Goal: Navigation & Orientation: Find specific page/section

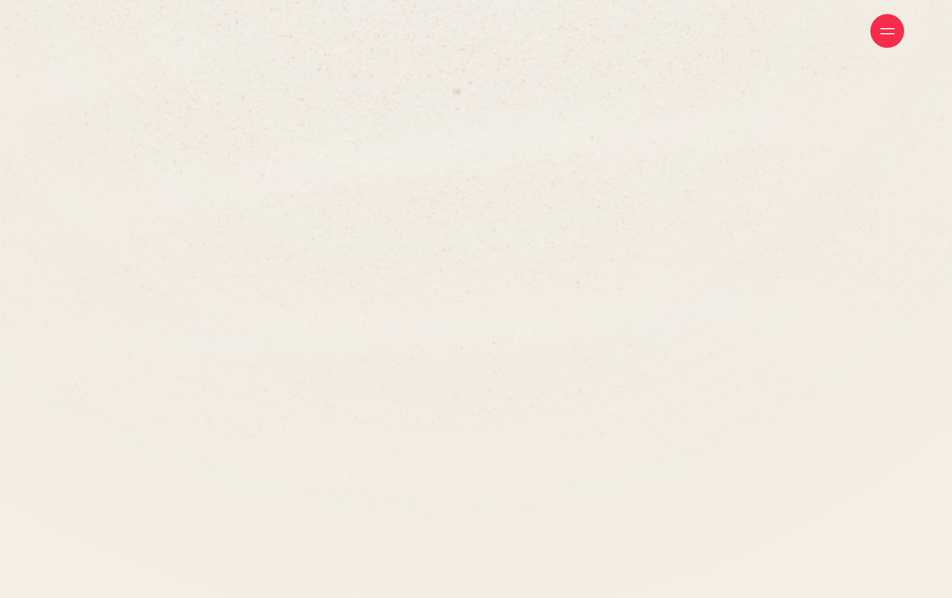
scroll to position [12222, 0]
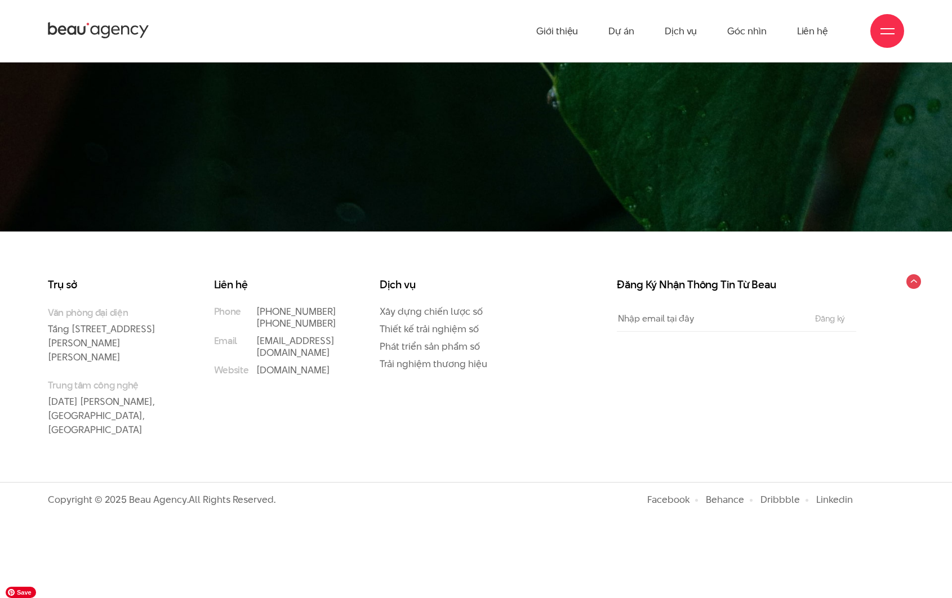
scroll to position [14829, 0]
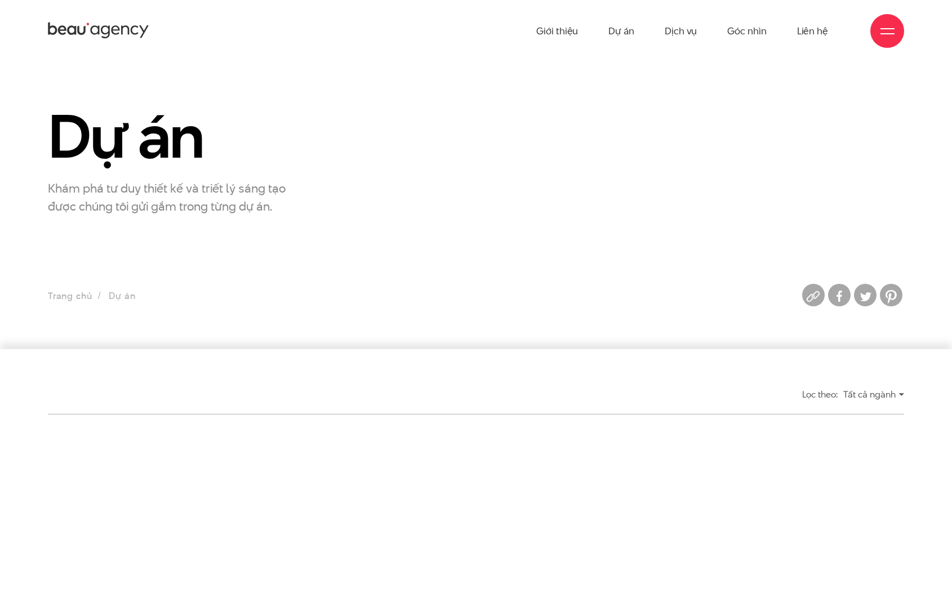
scroll to position [747, 0]
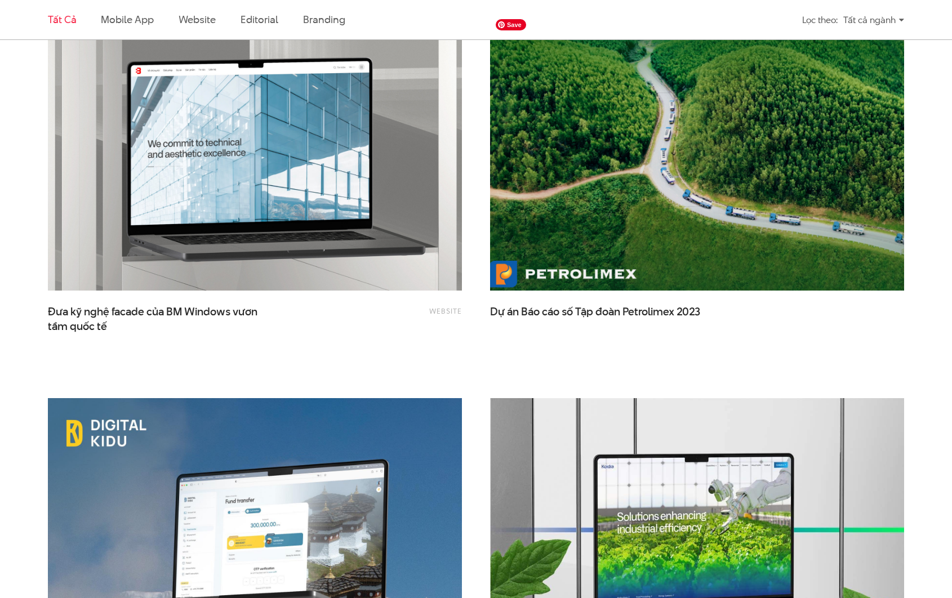
scroll to position [2006, 0]
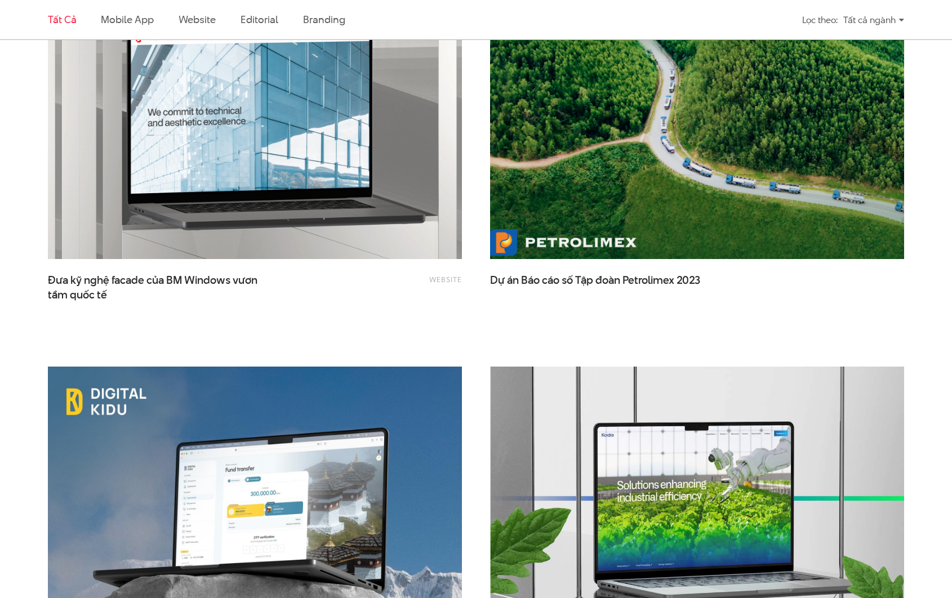
click at [676, 173] on img at bounding box center [697, 120] width 456 height 305
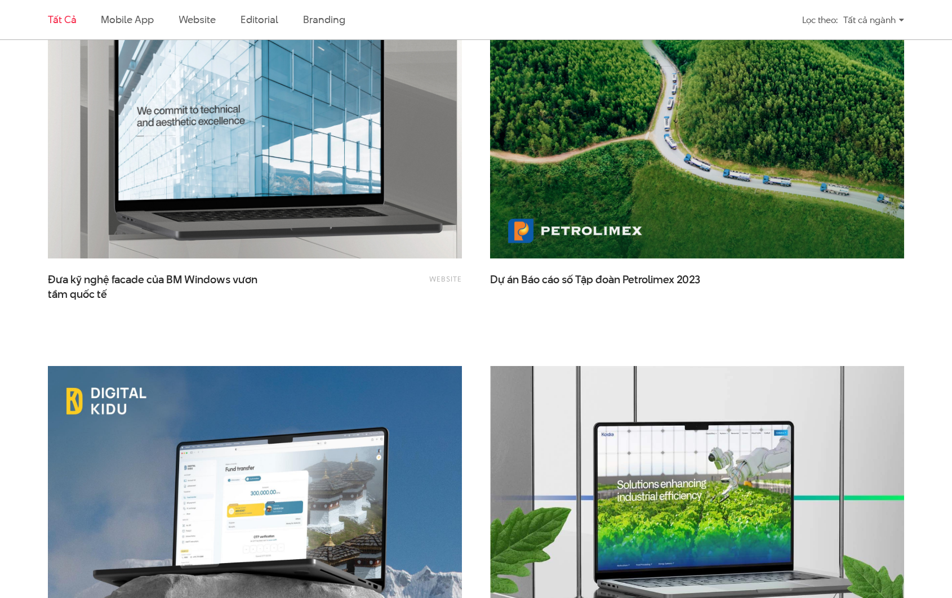
scroll to position [2556, 0]
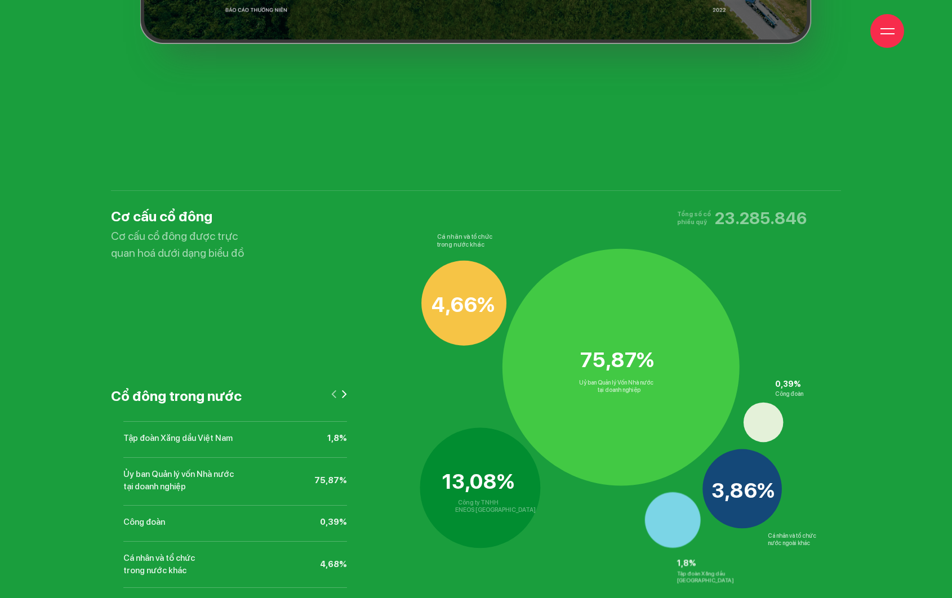
scroll to position [7107, 0]
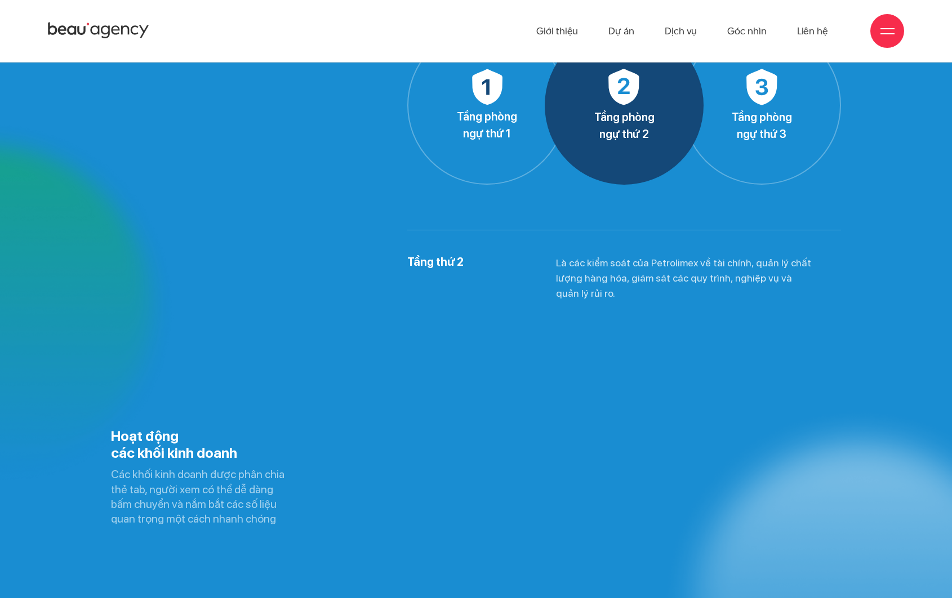
click at [614, 82] on icon at bounding box center [624, 87] width 30 height 36
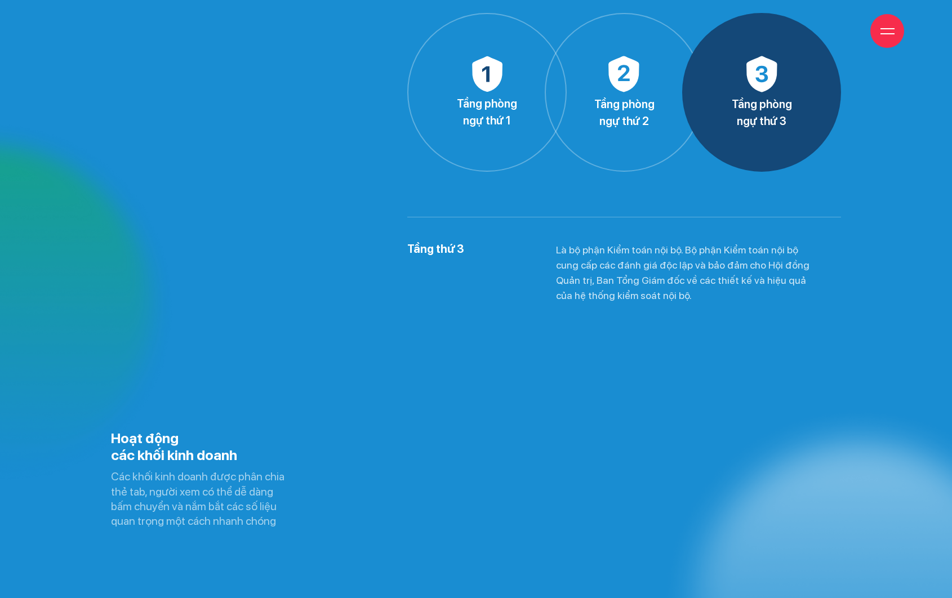
click at [739, 139] on li "Tầng phòng ngự thứ 3" at bounding box center [761, 92] width 159 height 159
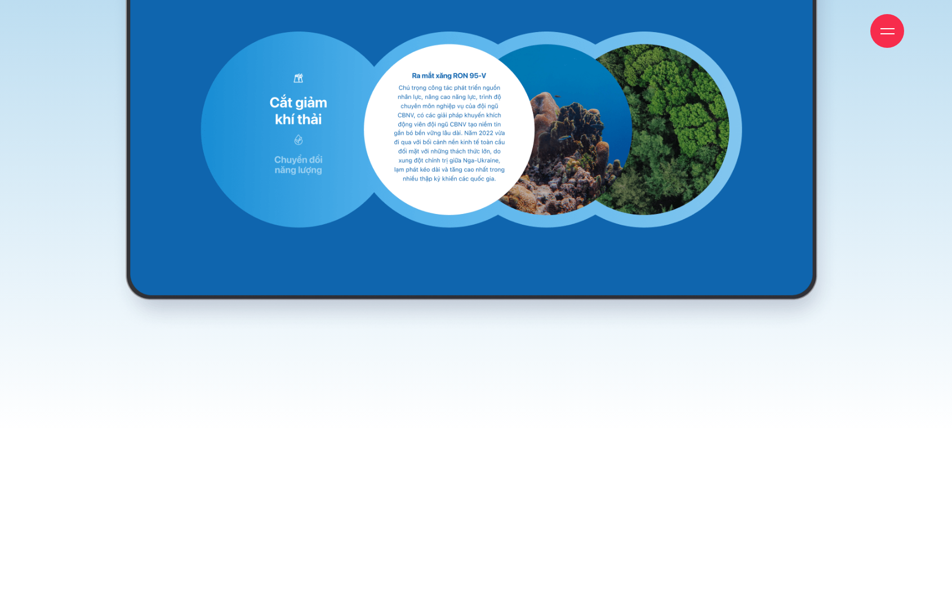
scroll to position [16282, 0]
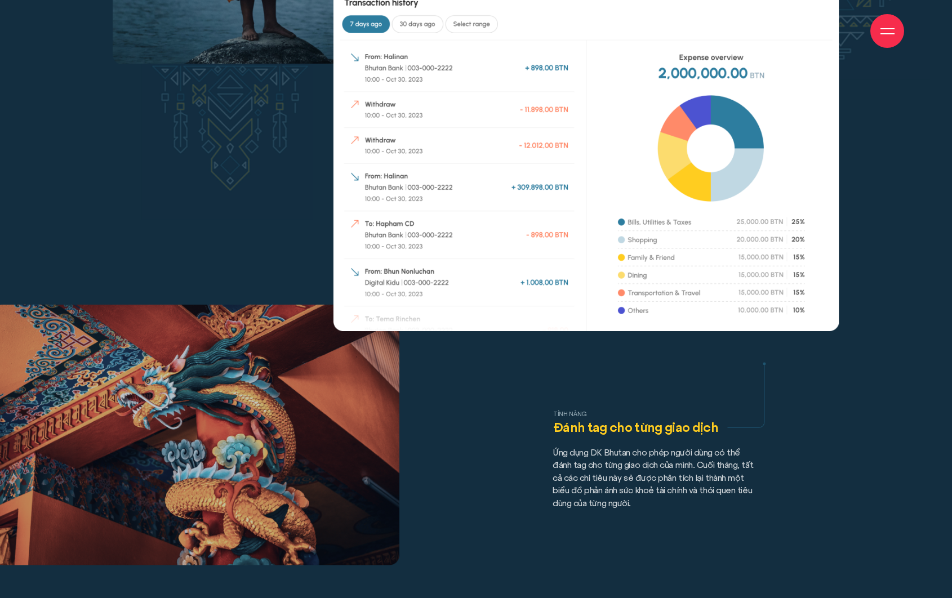
scroll to position [8475, 0]
